Goal: Task Accomplishment & Management: Use online tool/utility

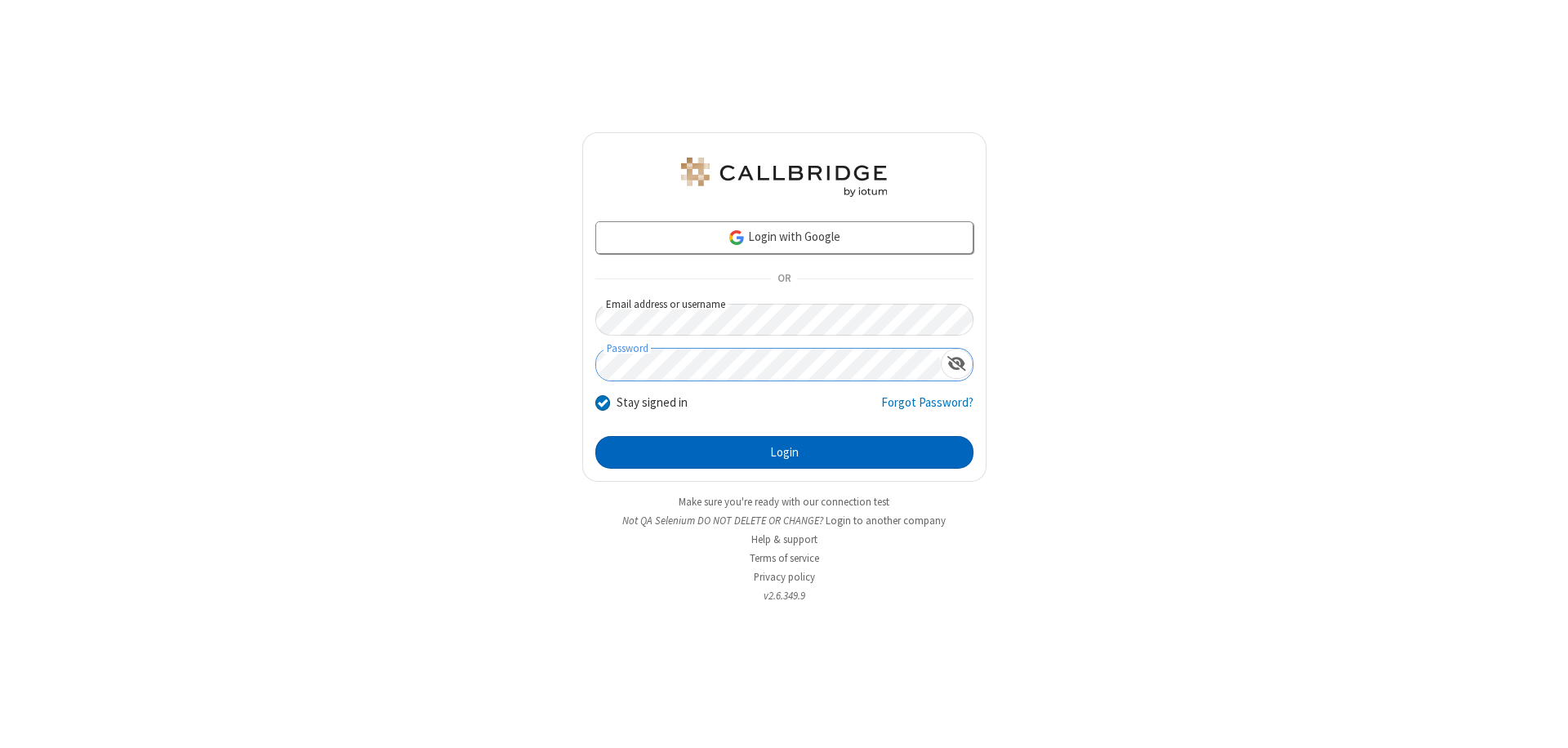
click at [784, 452] on button "Login" at bounding box center [784, 452] width 378 height 33
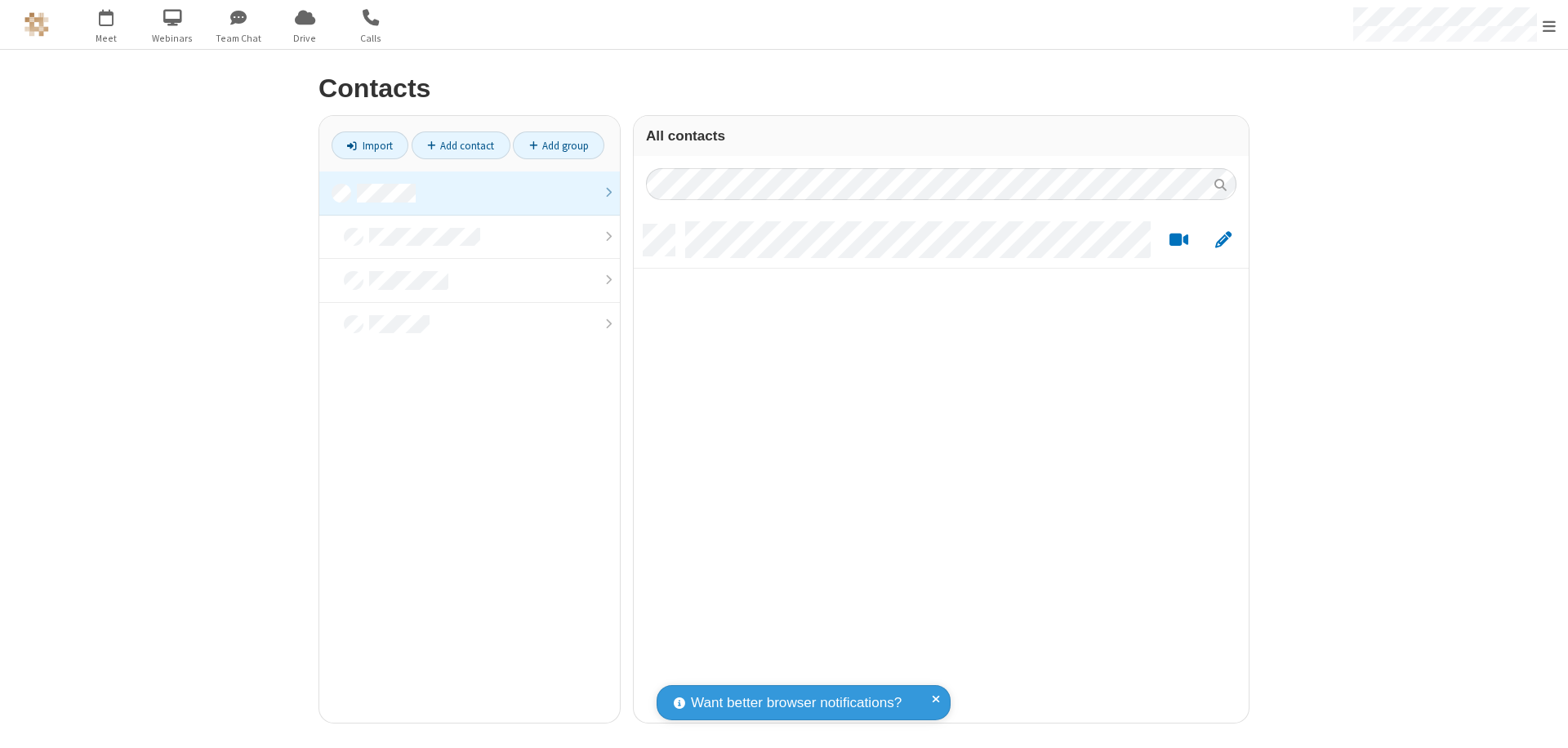
scroll to position [498, 603]
click at [470, 193] on link at bounding box center [470, 193] width 301 height 44
